Goal: Task Accomplishment & Management: Use online tool/utility

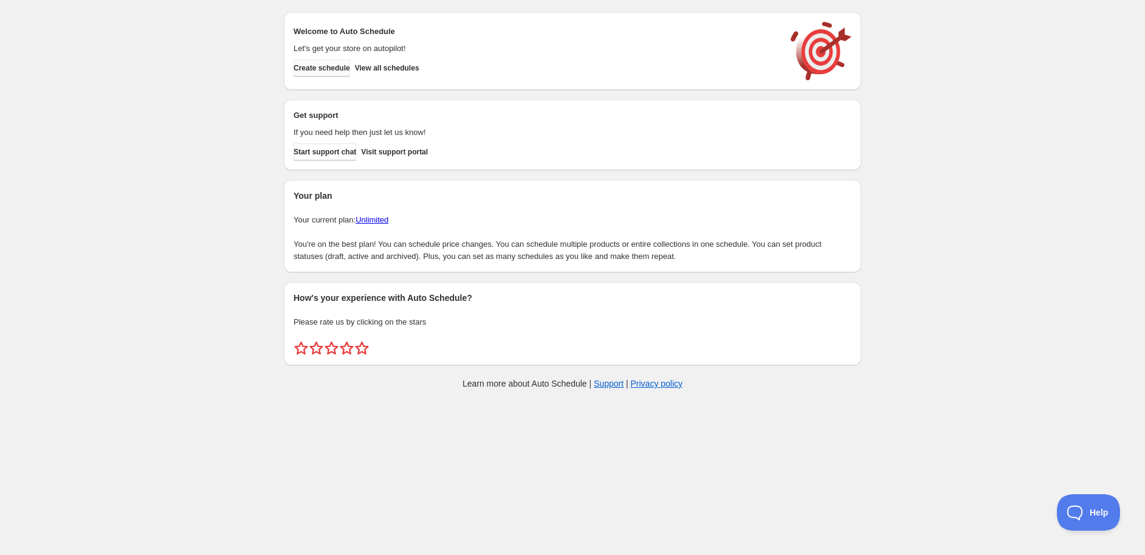
click at [350, 66] on button "Create schedule" at bounding box center [321, 68] width 57 height 17
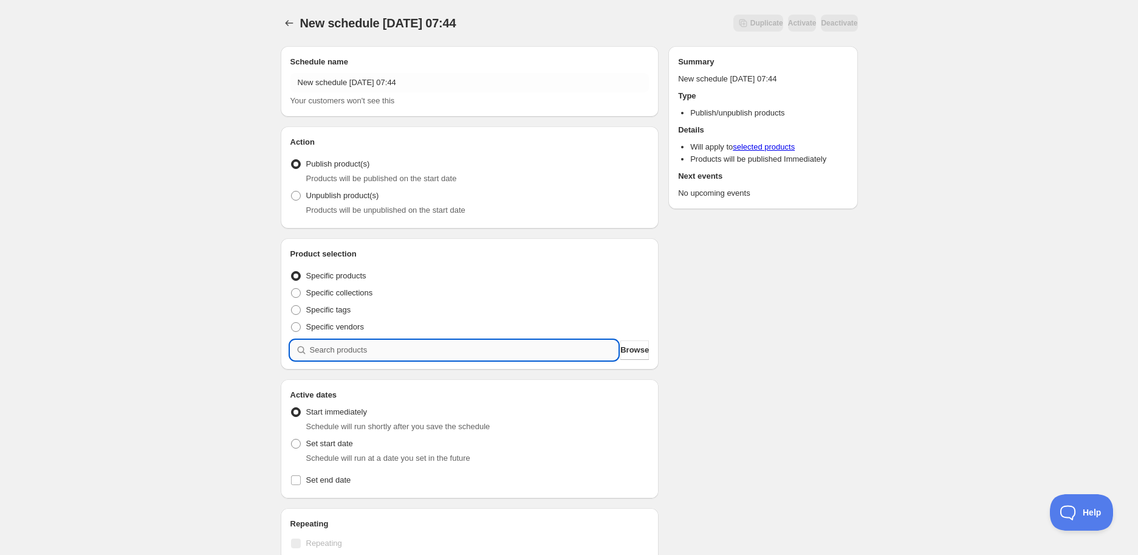
click at [435, 359] on input "search" at bounding box center [464, 349] width 309 height 19
click at [435, 355] on input "search" at bounding box center [464, 349] width 309 height 19
paste input "STK008973"
type input "STK008973"
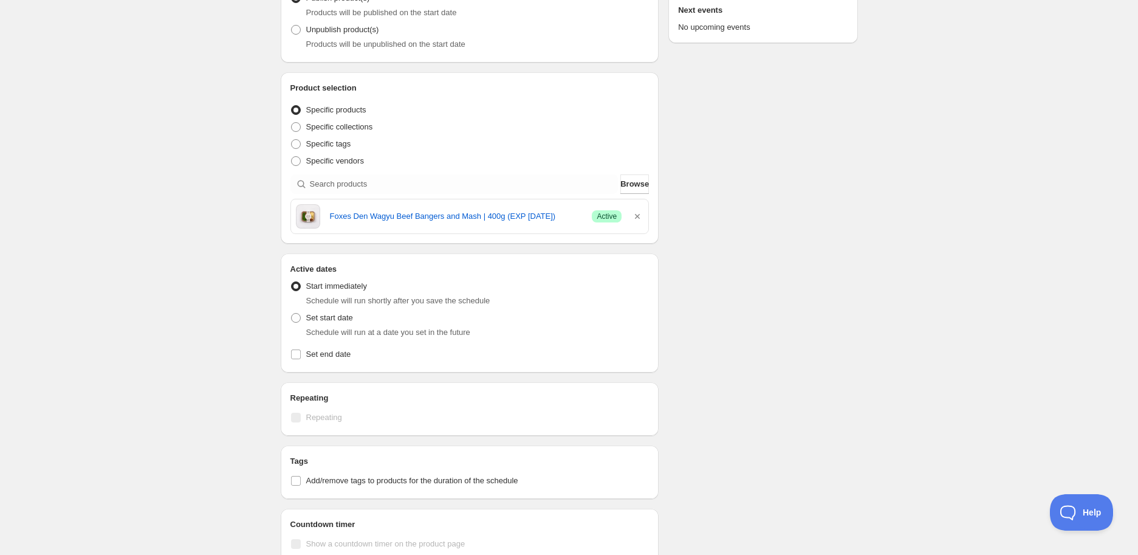
scroll to position [270, 0]
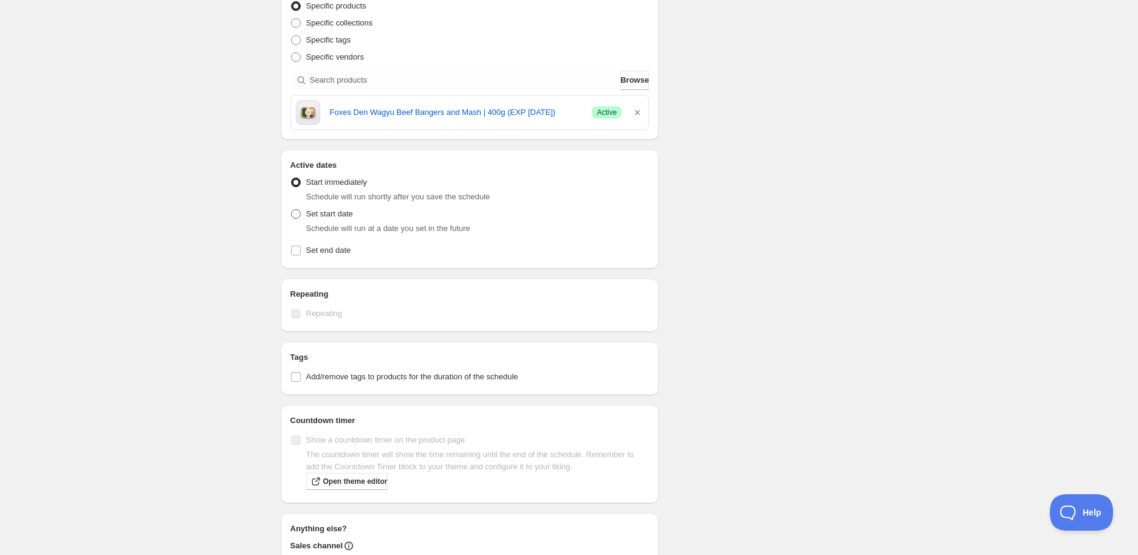
click at [304, 216] on label "Set start date" at bounding box center [321, 213] width 63 height 17
click at [292, 210] on input "Set start date" at bounding box center [291, 209] width 1 height 1
radio input "true"
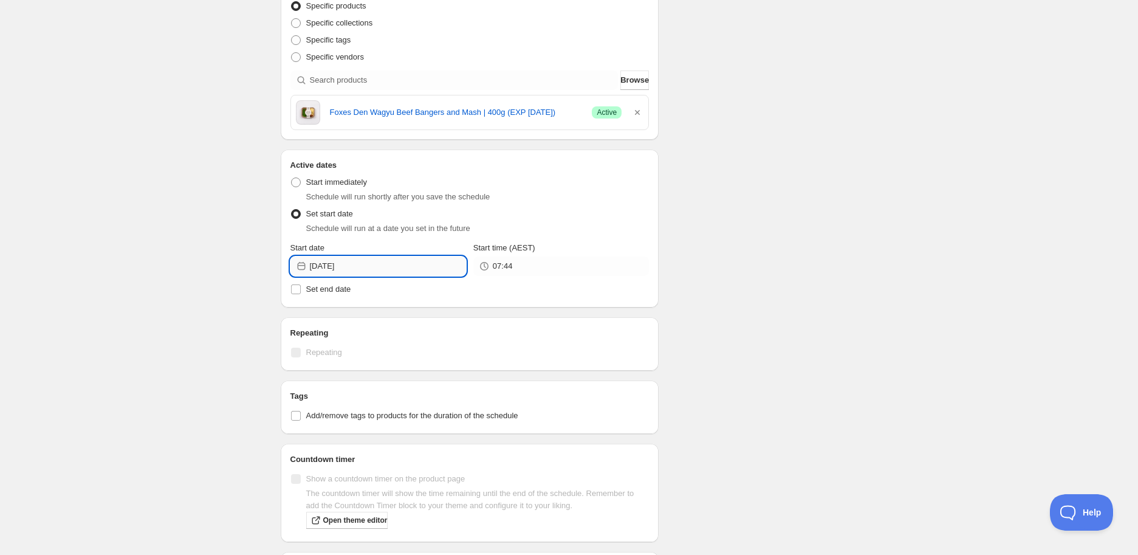
click at [343, 267] on input "[DATE]" at bounding box center [388, 265] width 156 height 19
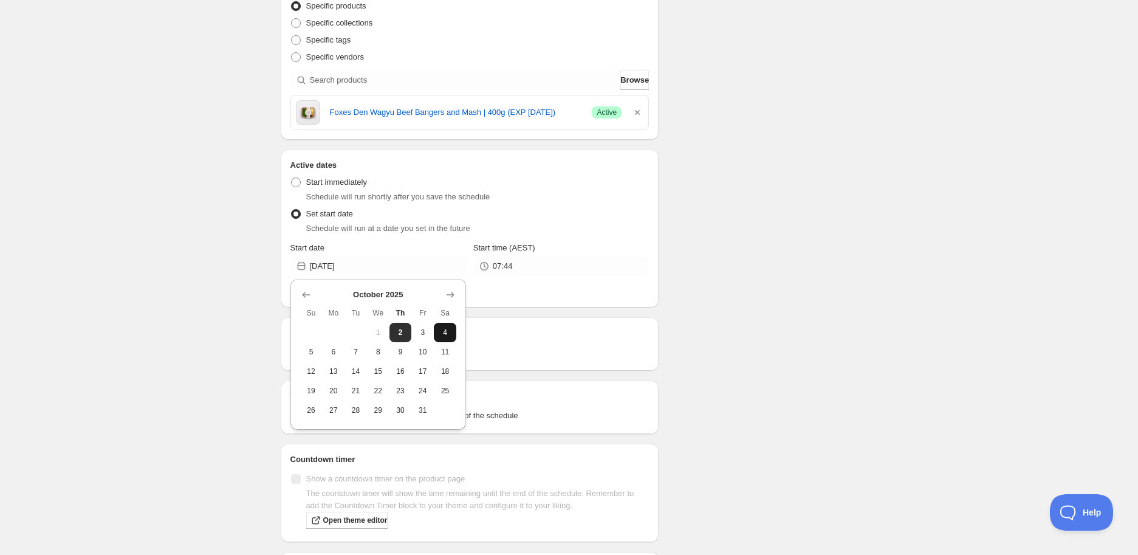
click at [439, 328] on span "4" at bounding box center [445, 333] width 13 height 10
type input "[DATE]"
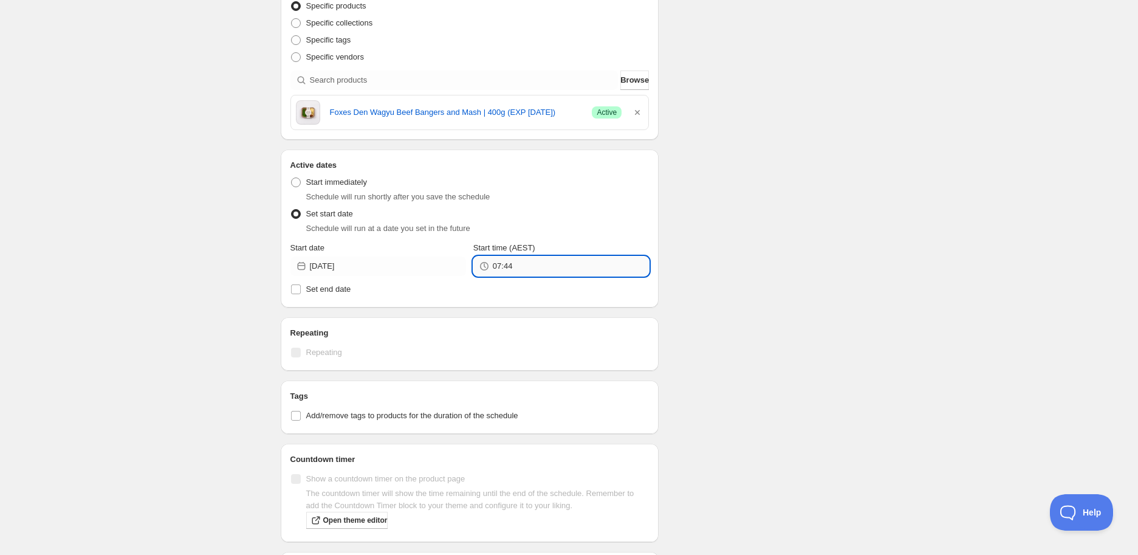
click at [523, 267] on input "07:44" at bounding box center [571, 265] width 156 height 19
click at [511, 506] on button "05:00" at bounding box center [561, 510] width 168 height 19
type input "05:00"
click at [354, 420] on span "Add/remove tags to products for the duration of the schedule" at bounding box center [412, 416] width 212 height 12
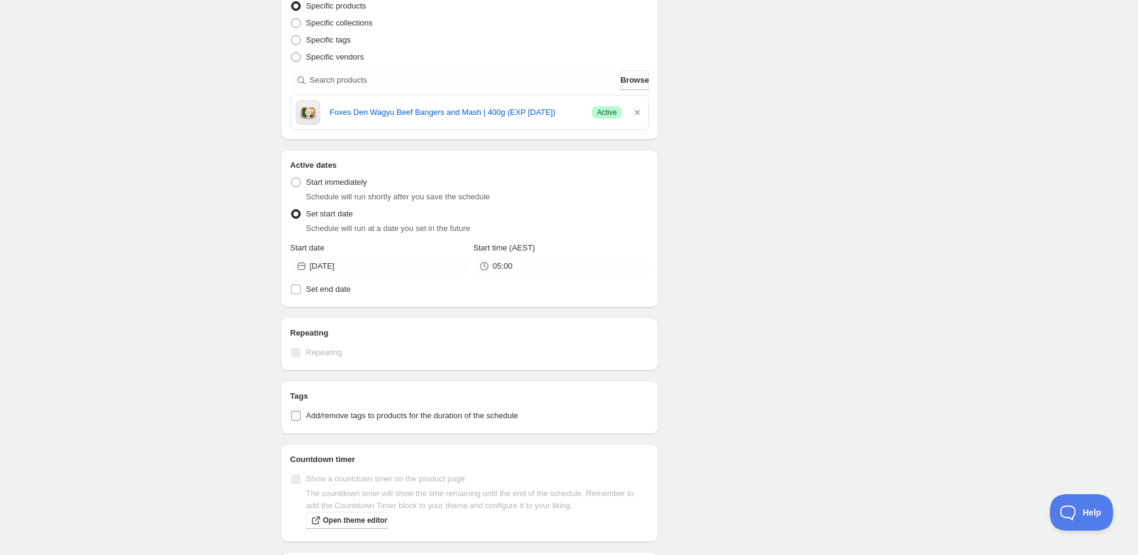
click at [301, 420] on input "Add/remove tags to products for the duration of the schedule" at bounding box center [296, 416] width 10 height 10
checkbox input "true"
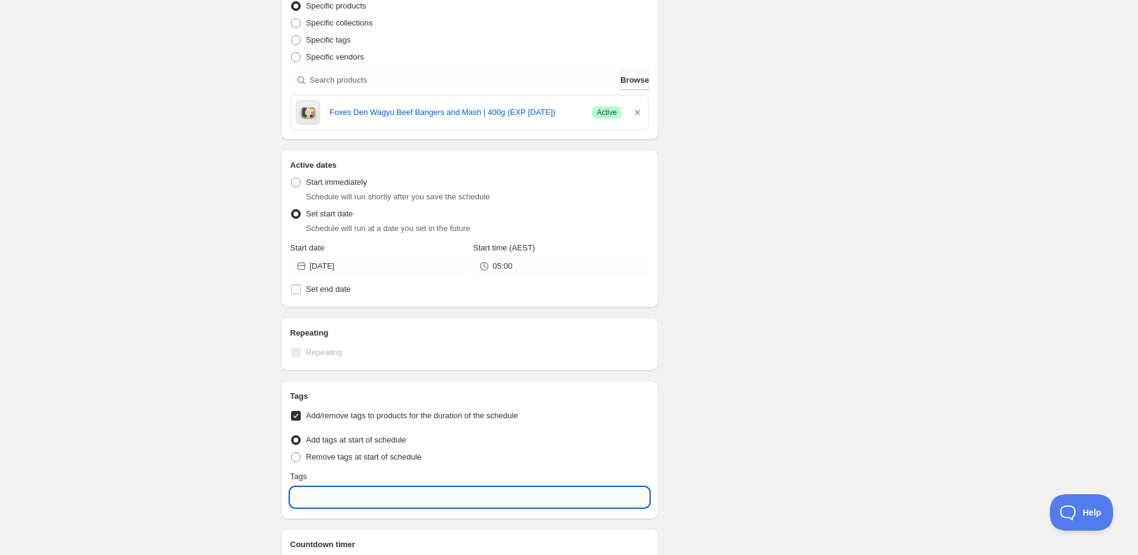
click at [395, 492] on input "text" at bounding box center [469, 496] width 359 height 19
click at [377, 436] on div "EXP Draft" at bounding box center [470, 444] width 340 height 17
type input "EXP Draft"
checkbox input "true"
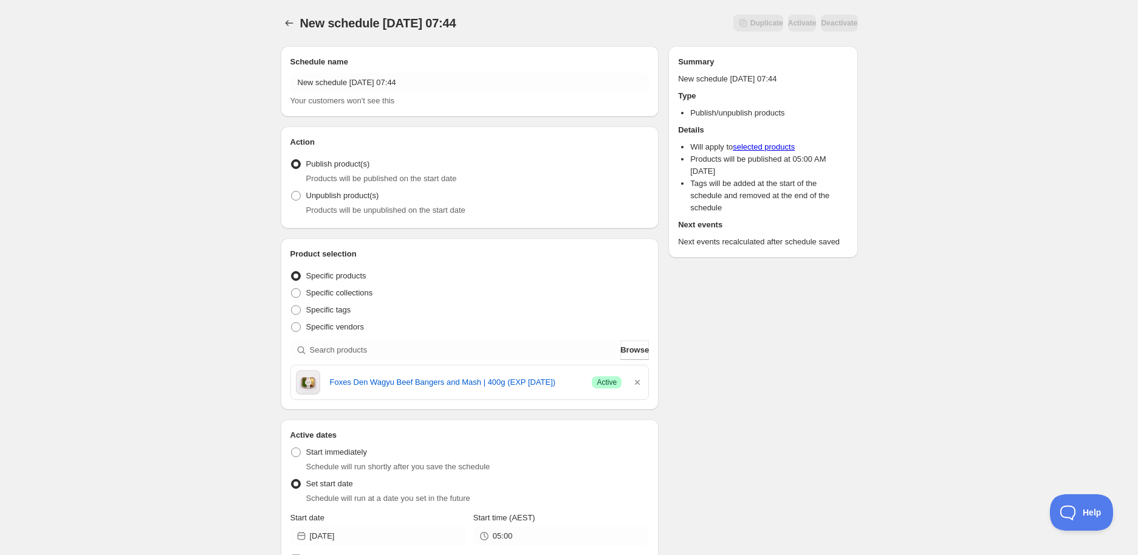
type input "EXP Draft"
drag, startPoint x: 324, startPoint y: 383, endPoint x: 568, endPoint y: 393, distance: 243.9
click at [568, 393] on div "Foxes Den Wagyu Beef Bangers and Mash | 400g (EXP [DATE]) Success Active" at bounding box center [470, 382] width 348 height 24
copy link "Foxes Den Wagyu Beef Bangers and Mash | 400g (EXP [DATE])"
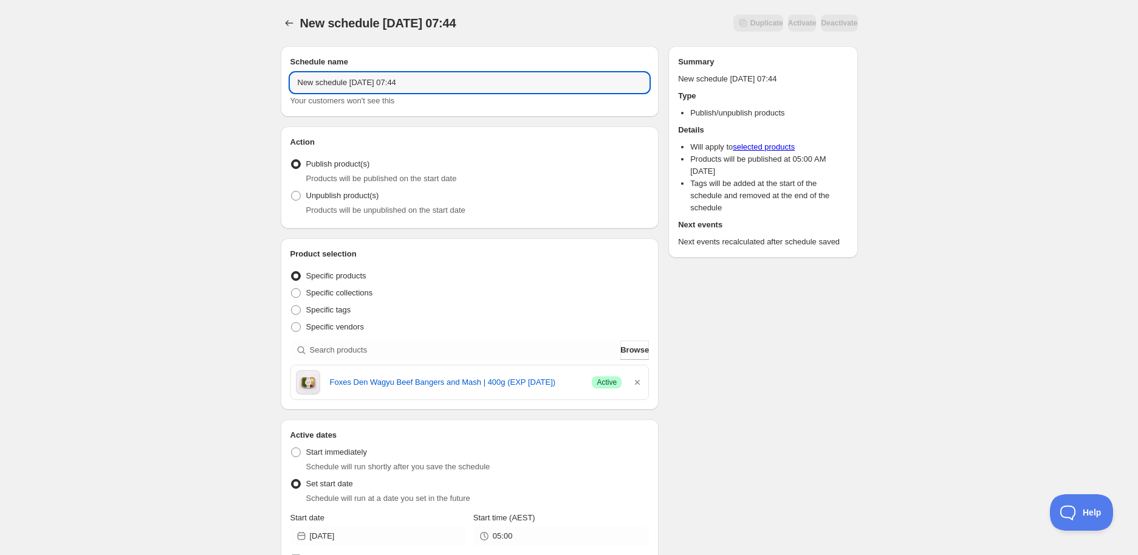
drag, startPoint x: 461, startPoint y: 80, endPoint x: -69, endPoint y: 76, distance: 529.3
click at [0, 76] on html "New schedule [DATE] 07:44. This page is ready New schedule [DATE] 07:44 Duplica…" at bounding box center [569, 277] width 1138 height 555
paste input "Foxes Den Wagyu Beef Bangers and Mash | 400g (EXP [DATE])"
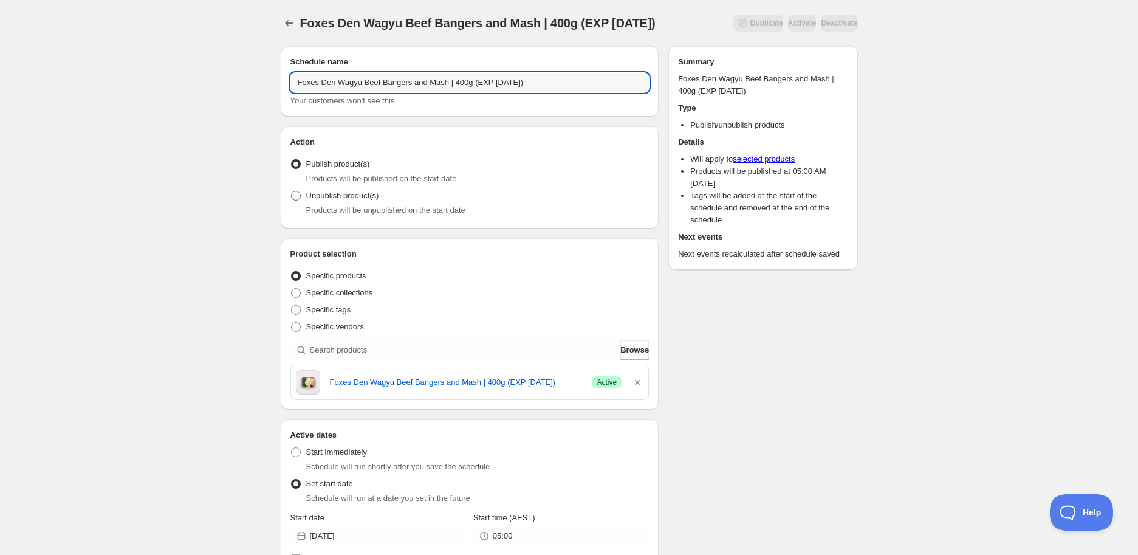
type input "Foxes Den Wagyu Beef Bangers and Mash | 400g (EXP [DATE])"
click at [340, 191] on span "Unpublish product(s)" at bounding box center [342, 195] width 73 height 9
click at [292, 191] on input "Unpublish product(s)" at bounding box center [291, 191] width 1 height 1
radio input "true"
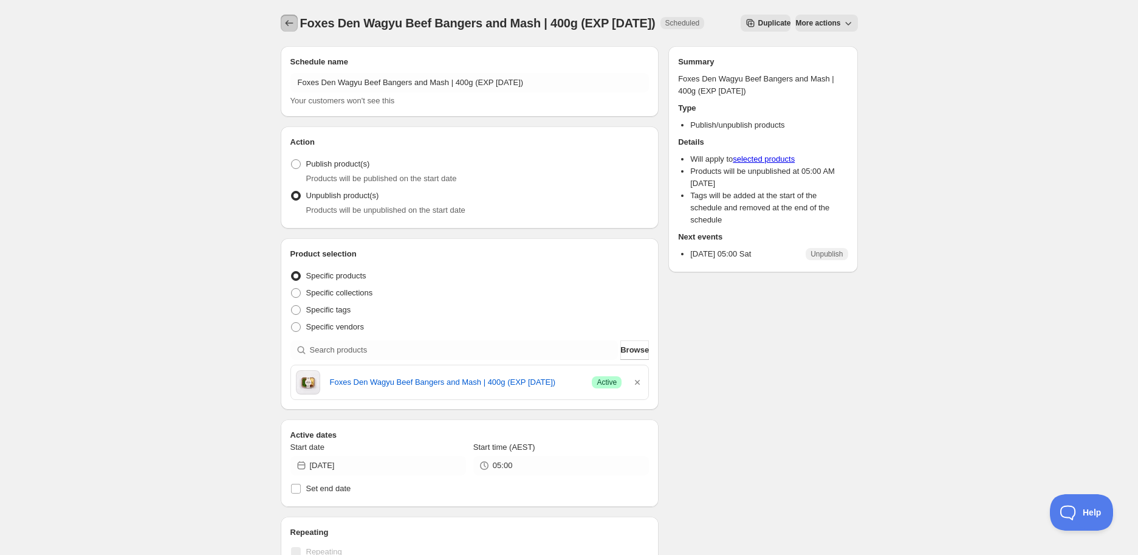
click at [286, 19] on icon "Schedules" at bounding box center [289, 23] width 12 height 12
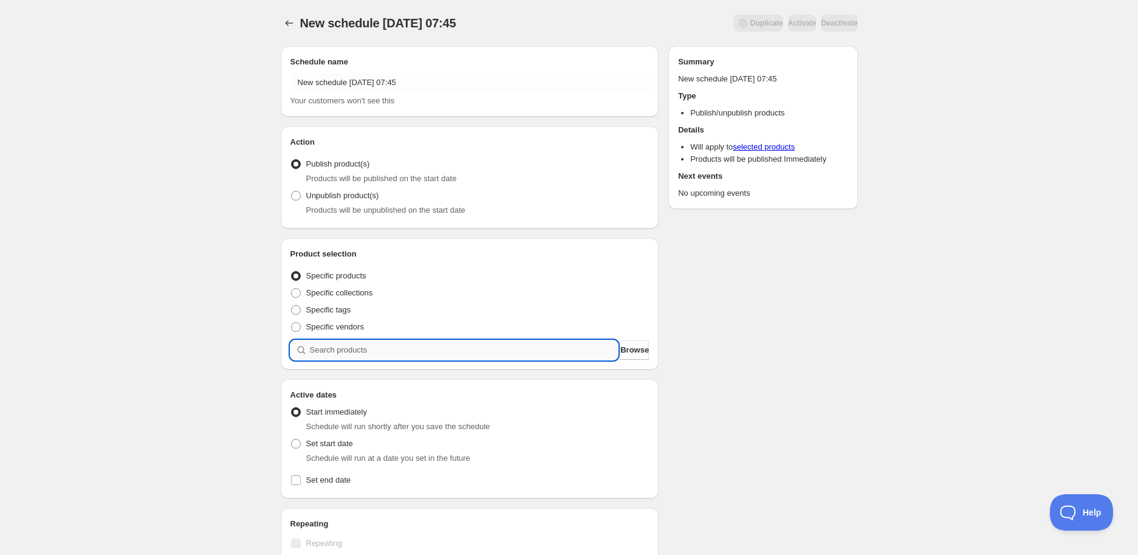
click at [373, 350] on input "search" at bounding box center [464, 349] width 309 height 19
paste input "search"
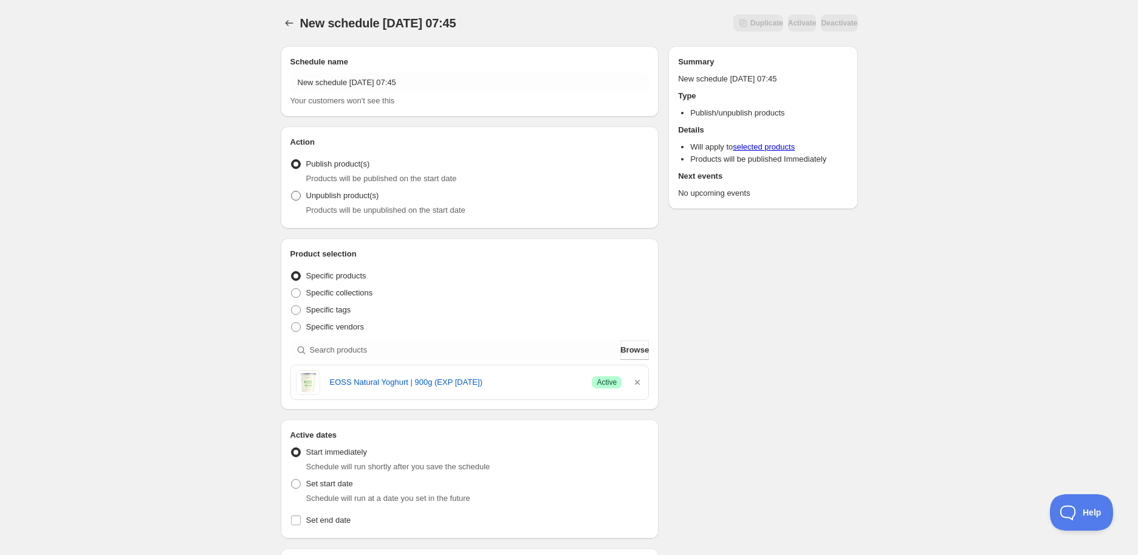
click at [300, 194] on span at bounding box center [296, 196] width 10 height 10
click at [292, 191] on input "Unpublish product(s)" at bounding box center [291, 191] width 1 height 1
radio input "true"
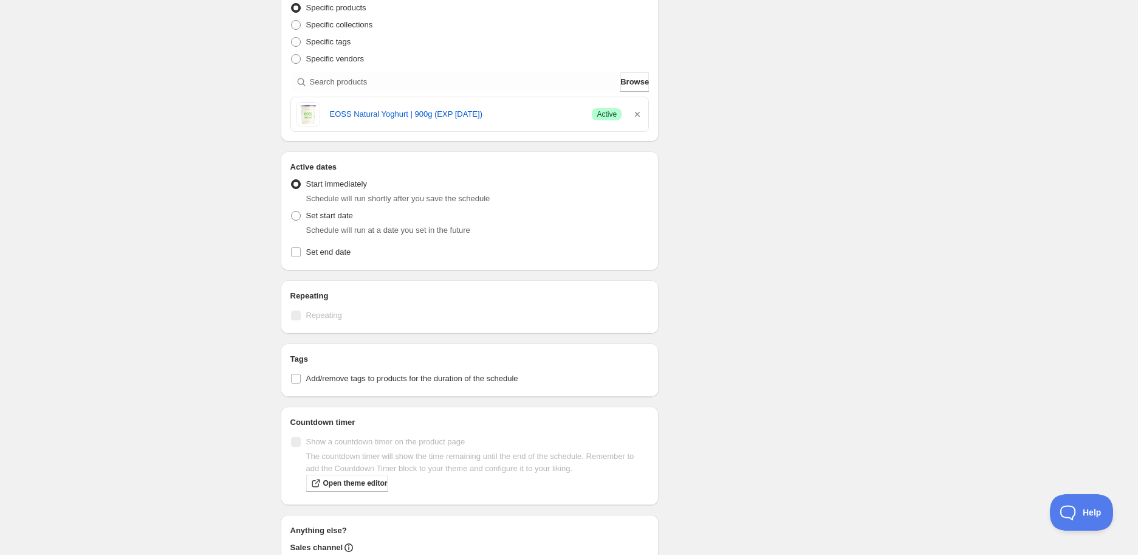
scroll to position [202, 0]
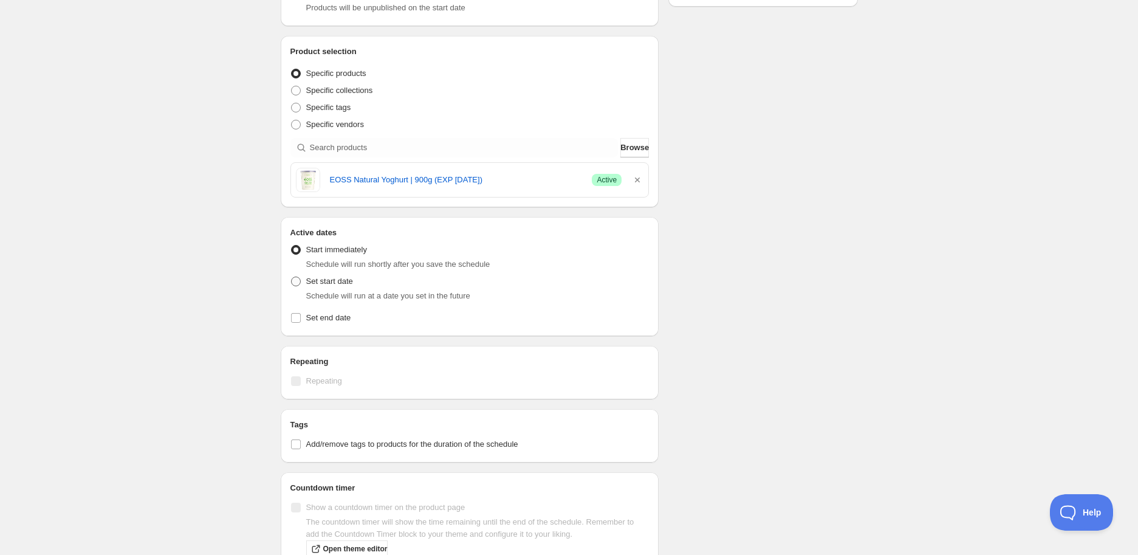
click at [301, 277] on span at bounding box center [295, 281] width 11 height 11
click at [292, 277] on input "Set start date" at bounding box center [291, 276] width 1 height 1
radio input "true"
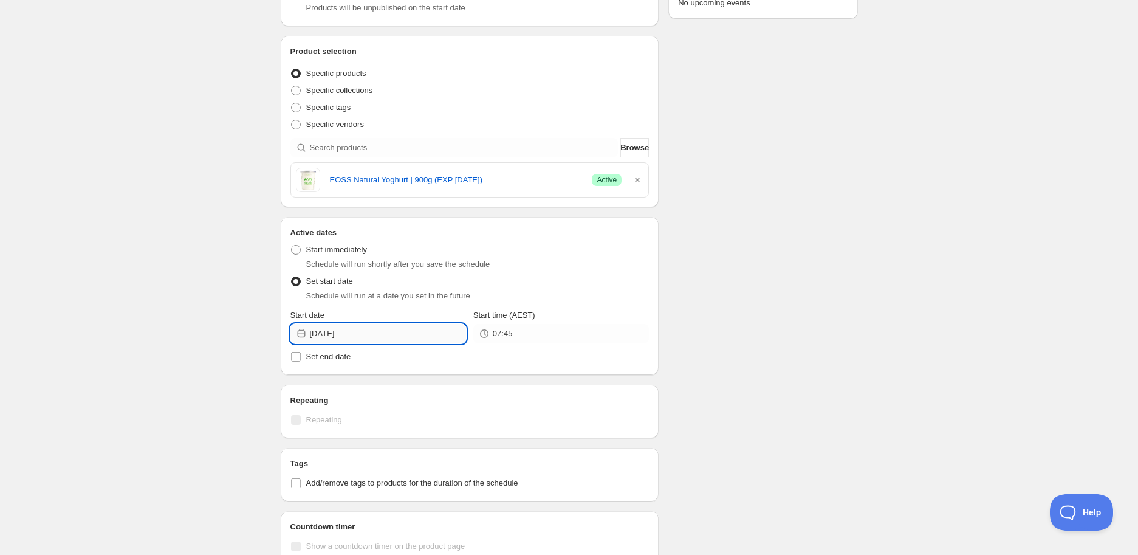
click at [402, 331] on input "[DATE]" at bounding box center [388, 333] width 156 height 19
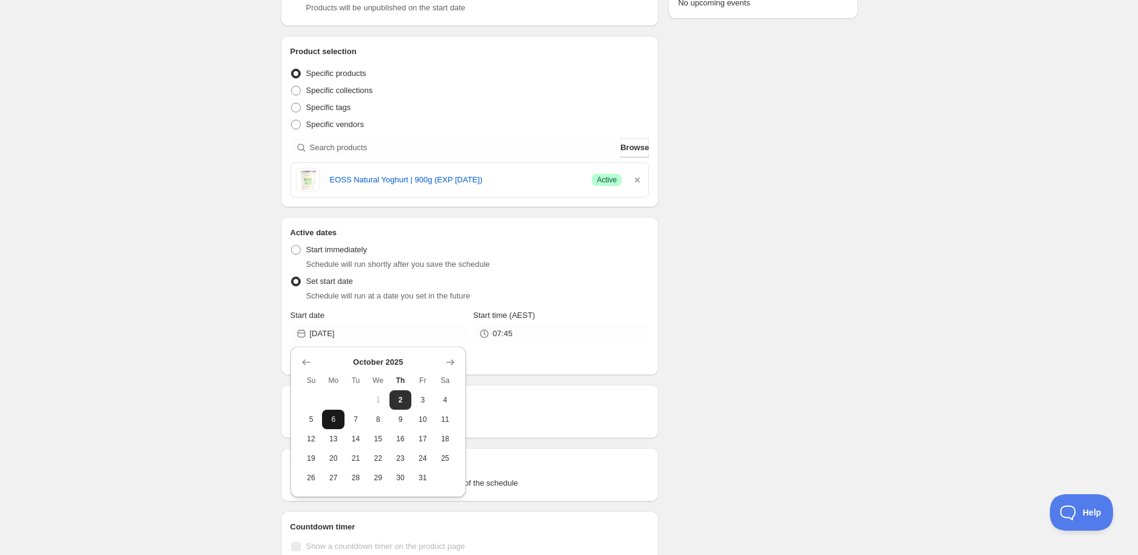
click at [341, 418] on button "6" at bounding box center [333, 419] width 22 height 19
type input "[DATE]"
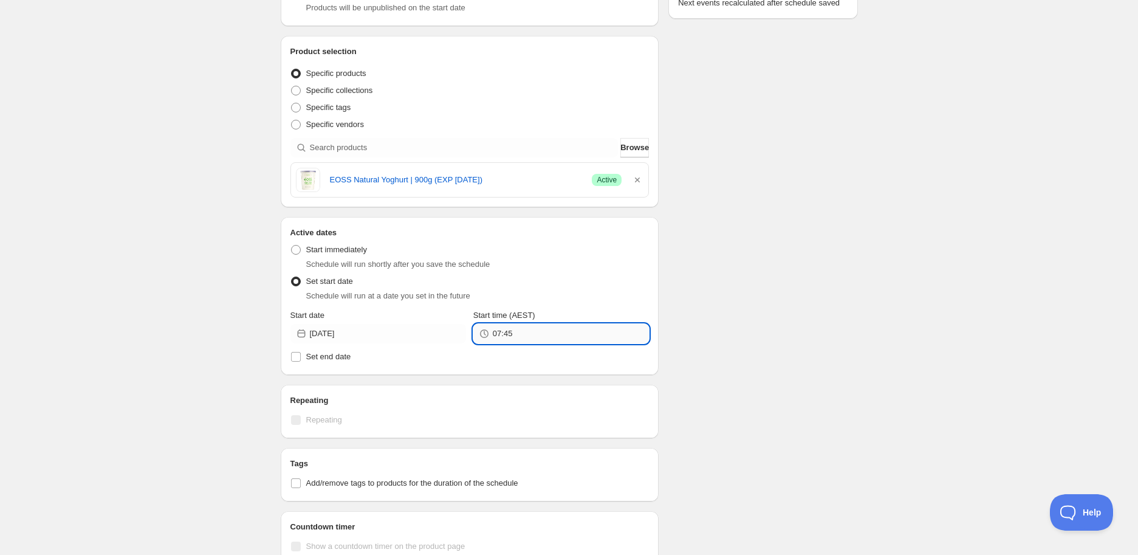
click at [558, 336] on input "07:45" at bounding box center [571, 333] width 156 height 19
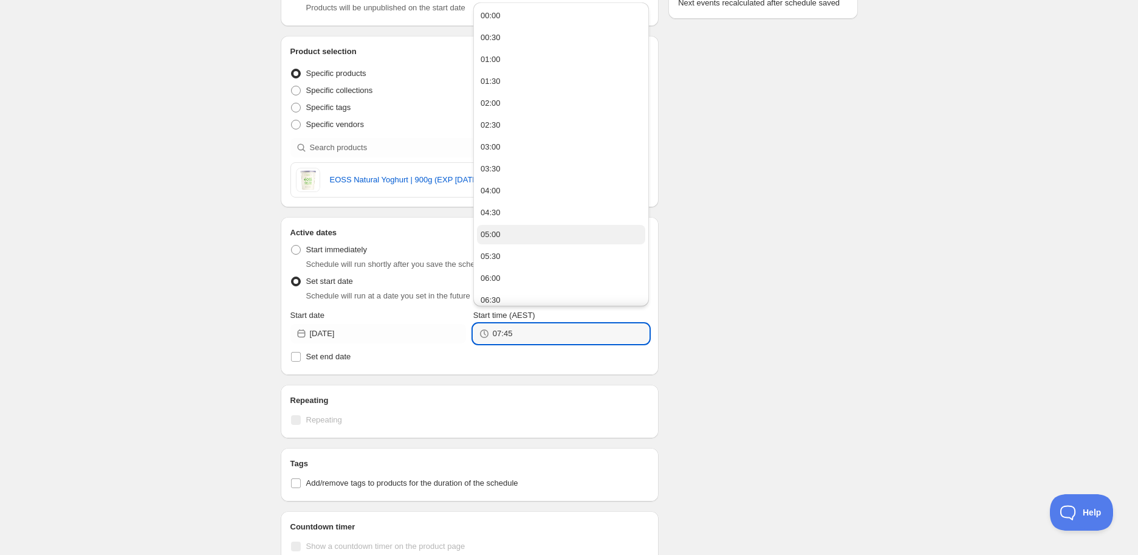
click at [511, 234] on button "05:00" at bounding box center [561, 234] width 168 height 19
type input "05:00"
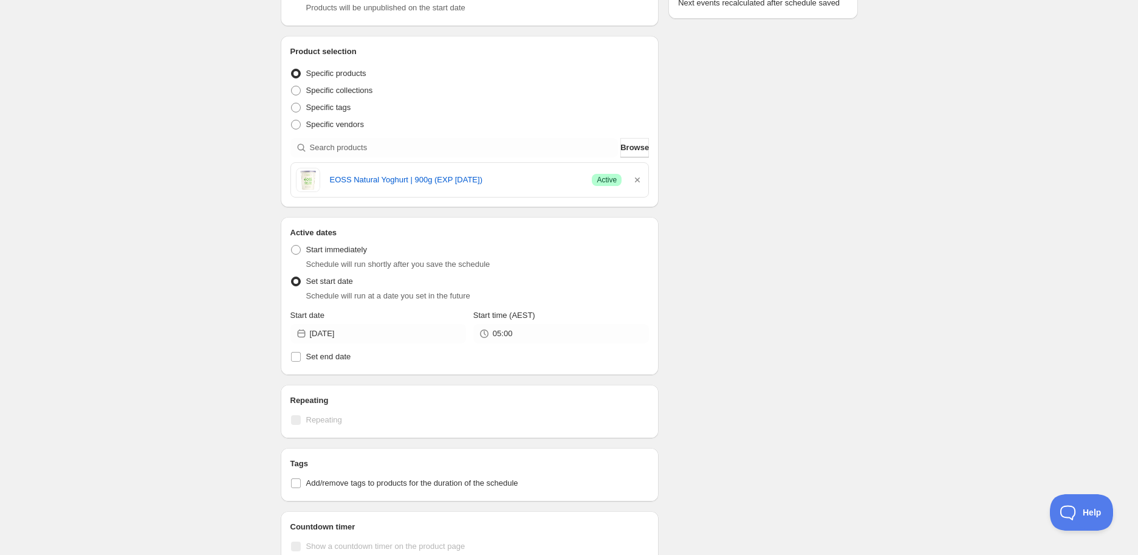
scroll to position [270, 0]
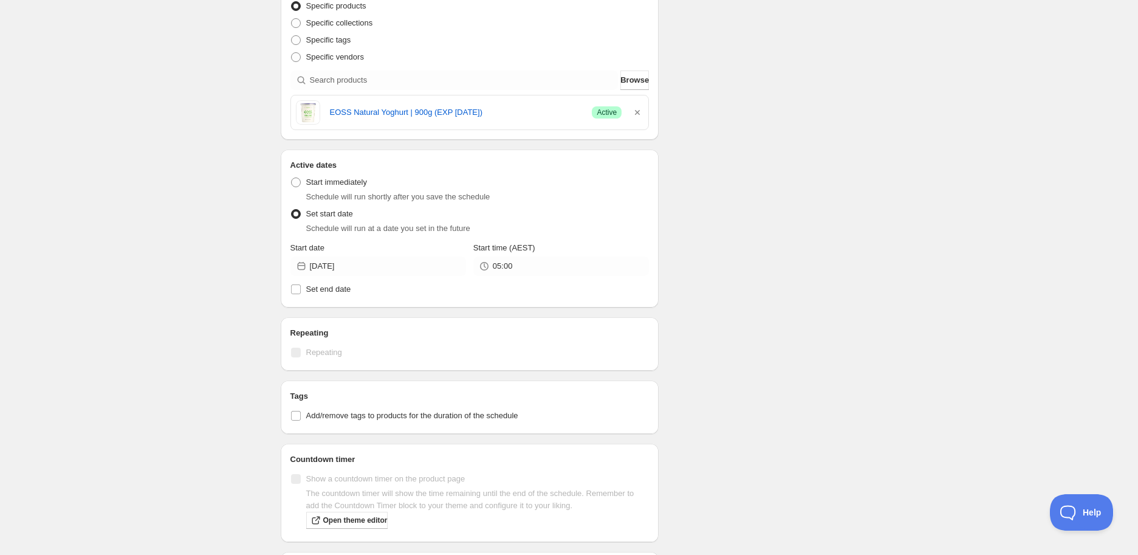
click at [436, 397] on h2 "Tags" at bounding box center [469, 396] width 359 height 12
click at [439, 419] on span "Add/remove tags to products for the duration of the schedule" at bounding box center [412, 415] width 212 height 9
click at [301, 419] on input "Add/remove tags to products for the duration of the schedule" at bounding box center [296, 416] width 10 height 10
checkbox input "true"
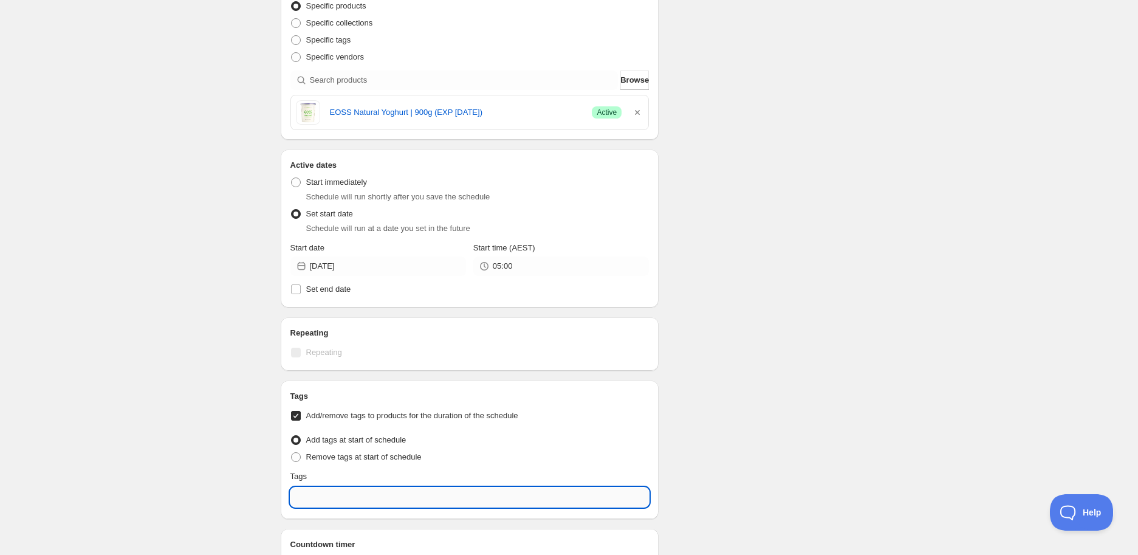
click at [377, 492] on input "text" at bounding box center [469, 496] width 359 height 19
click at [398, 448] on div "EXP Draft" at bounding box center [470, 444] width 340 height 17
type input "EXP Draft"
checkbox input "true"
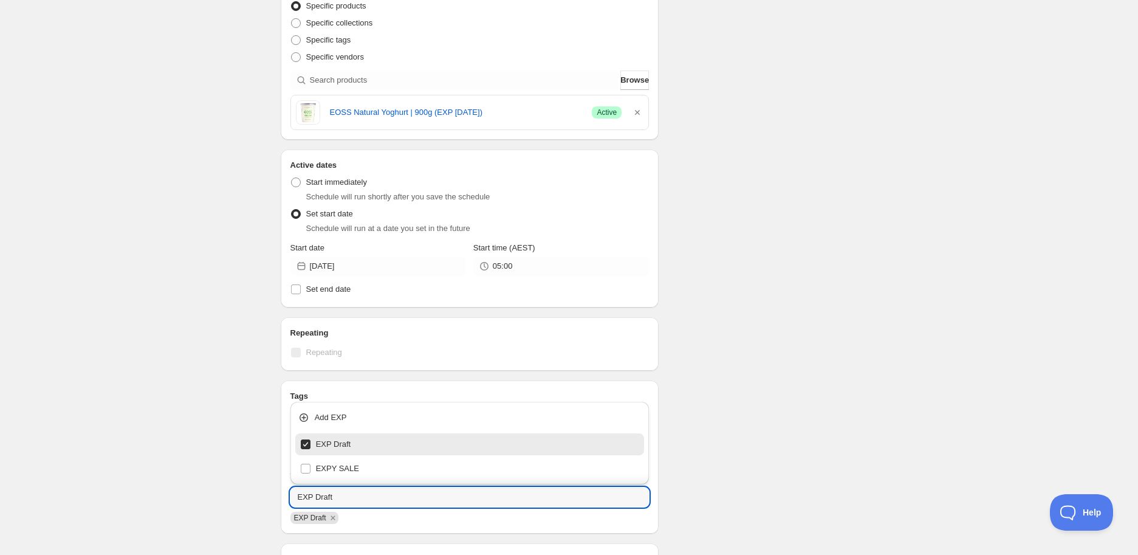
type input "EXP Draft"
click at [793, 354] on div "Schedule name New schedule [DATE] 07:45 Your customers won't see this Action Ac…" at bounding box center [564, 288] width 587 height 1042
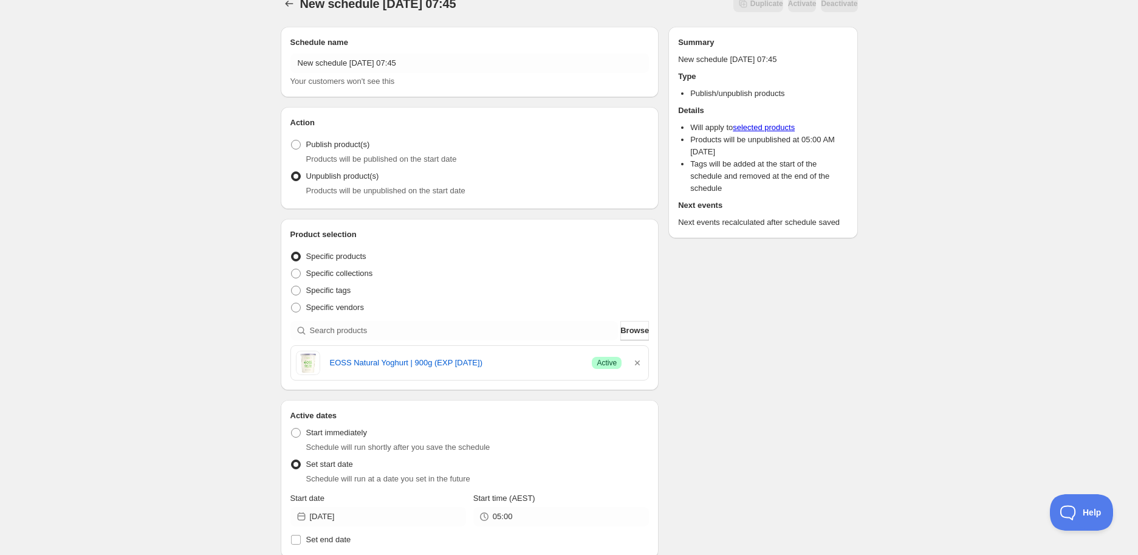
scroll to position [0, 0]
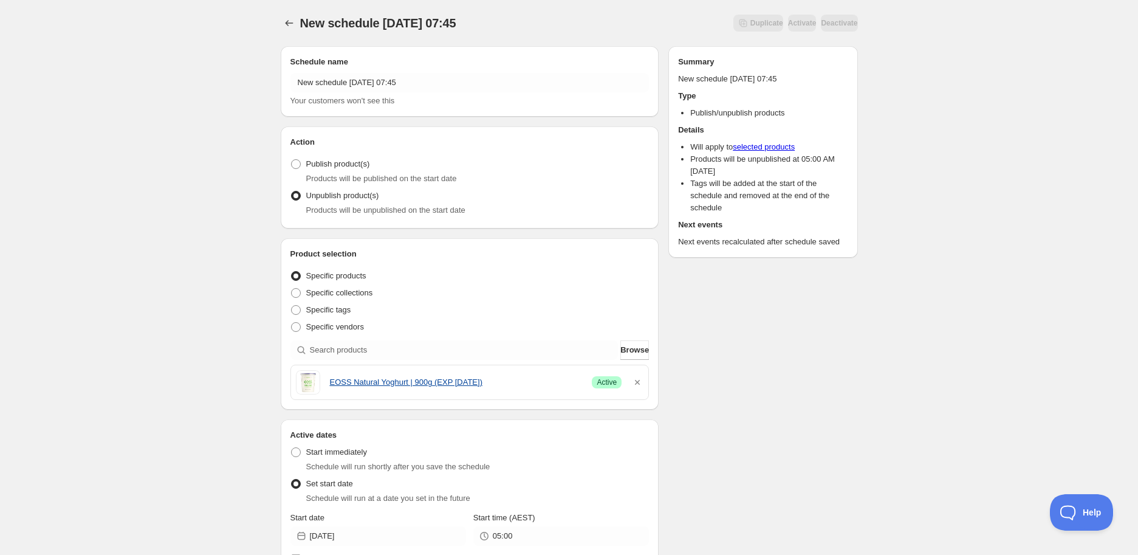
drag, startPoint x: 326, startPoint y: 382, endPoint x: 508, endPoint y: 381, distance: 181.7
click at [508, 381] on div "EOSS Natural Yoghurt | 900g (EXP [DATE]) Success Active" at bounding box center [470, 382] width 348 height 24
copy link "EOSS Natural Yoghurt | 900g (EXP [DATE])"
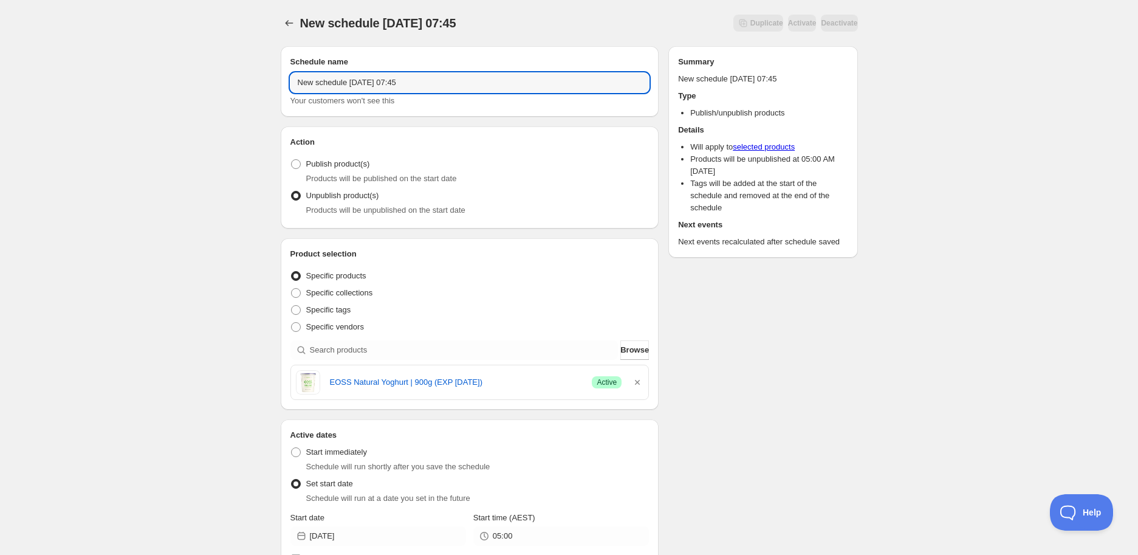
drag, startPoint x: 426, startPoint y: 76, endPoint x: 241, endPoint y: 75, distance: 185.3
click at [241, 72] on div "New schedule [DATE] 07:45. This page is ready New schedule [DATE] 07:45 Duplica…" at bounding box center [569, 551] width 1138 height 1102
paste input "EOSS Natural Yoghurt | 900g (EXP [DATE])"
type input "EOSS Natural Yoghurt | 900g (EXP [DATE])"
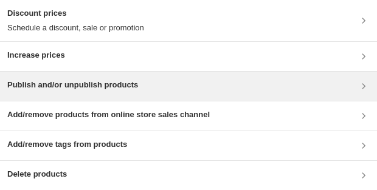
click at [86, 38] on h3 "Publish and/or unpublish products" at bounding box center [72, 85] width 131 height 12
click at [98, 38] on h3 "Publish and/or unpublish products" at bounding box center [72, 85] width 131 height 12
